Goal: Book appointment/travel/reservation

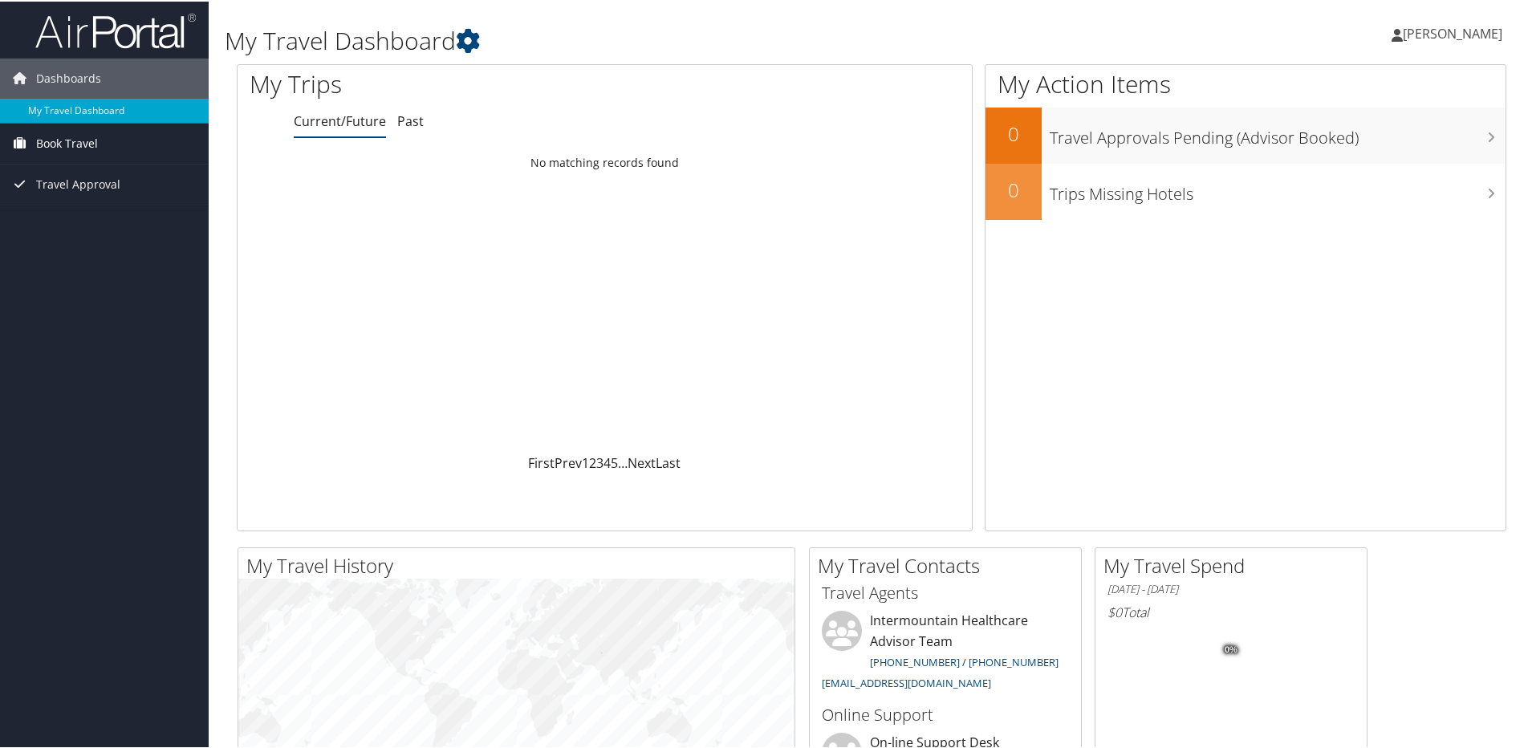
click at [94, 142] on span "Book Travel" at bounding box center [67, 142] width 62 height 40
click at [158, 201] on link "Book/Manage Online Trips" at bounding box center [104, 198] width 209 height 24
